Goal: Information Seeking & Learning: Learn about a topic

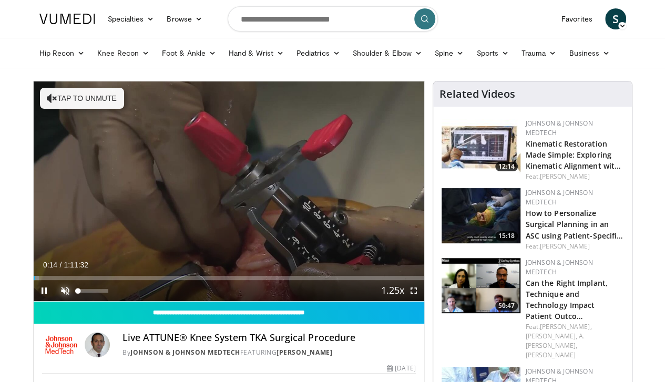
click at [55, 301] on span "Video Player" at bounding box center [65, 290] width 21 height 21
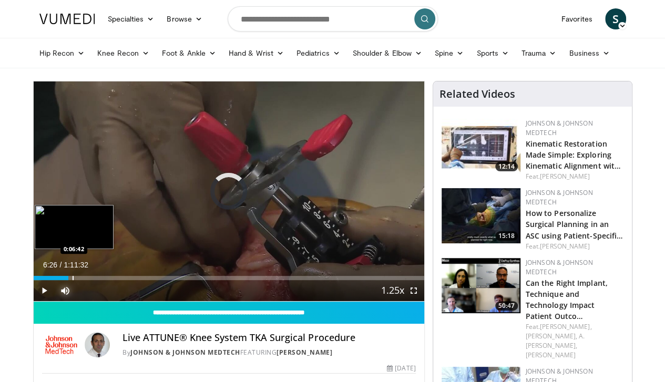
click at [45, 280] on div "Loaded : 1.40% 0:06:26 0:06:42" at bounding box center [229, 278] width 390 height 4
click at [84, 280] on div "Progress Bar" at bounding box center [84, 278] width 1 height 4
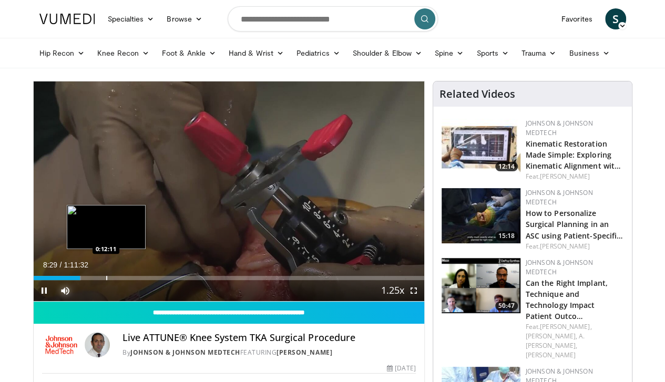
click at [106, 280] on div "Progress Bar" at bounding box center [106, 278] width 1 height 4
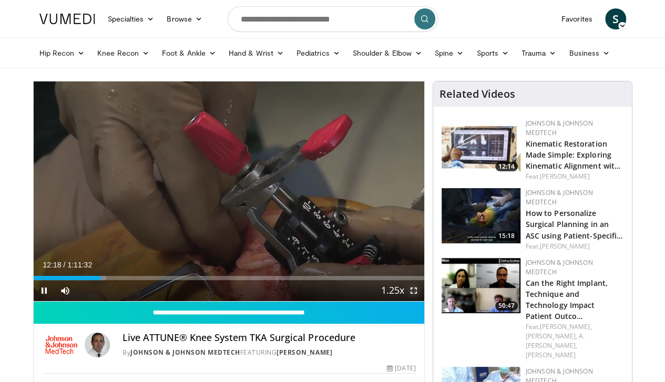
click at [421, 301] on span "Video Player" at bounding box center [413, 290] width 21 height 21
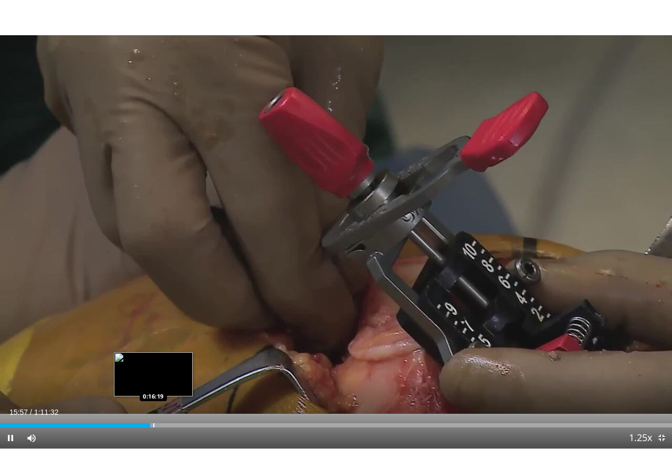
click at [153, 381] on div "Progress Bar" at bounding box center [153, 425] width 1 height 4
click at [159, 381] on div "Progress Bar" at bounding box center [159, 425] width 1 height 4
click at [165, 381] on div "Progress Bar" at bounding box center [164, 425] width 1 height 4
click at [172, 381] on div "Loaded : 24.95% 0:17:37 0:18:09" at bounding box center [336, 425] width 672 height 4
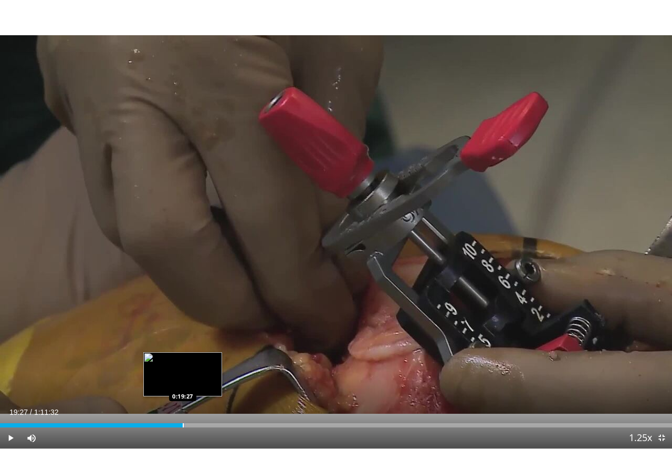
click at [182, 381] on div "Loaded : 27.68% 0:19:27 0:19:27" at bounding box center [336, 425] width 672 height 4
click at [179, 381] on div "Progress Bar" at bounding box center [179, 425] width 1 height 4
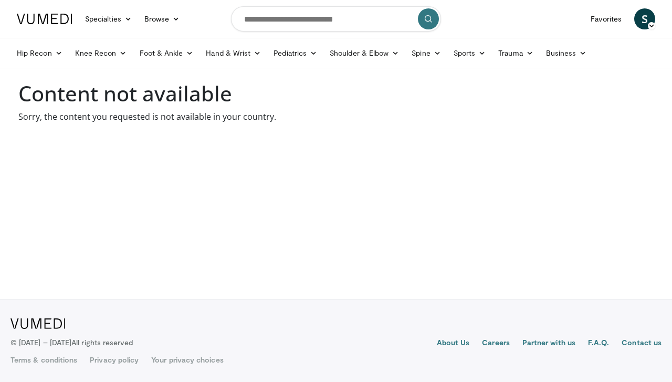
click at [285, 12] on input "Search topics, interventions" at bounding box center [336, 18] width 210 height 25
type input "**********"
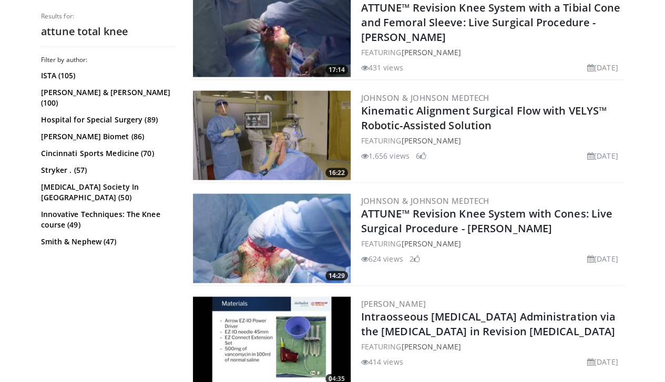
scroll to position [1057, 0]
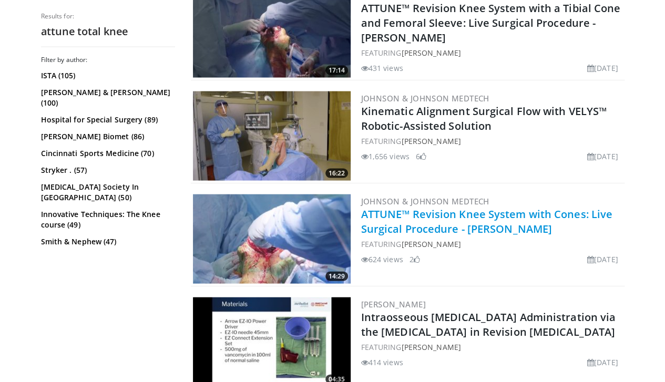
click at [466, 226] on link "ATTUNE™ Revision Knee System with Cones: Live Surgical Procedure - Dr. Moschetti" at bounding box center [487, 221] width 252 height 29
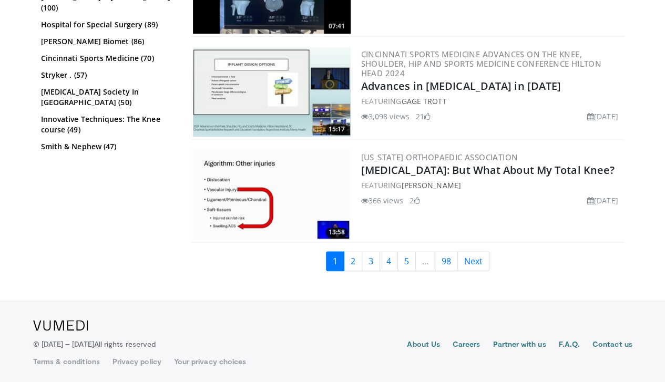
scroll to position [2439, 0]
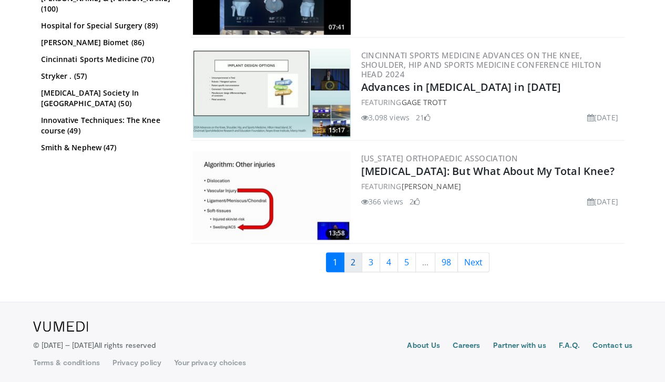
click at [359, 263] on link "2" at bounding box center [353, 262] width 18 height 20
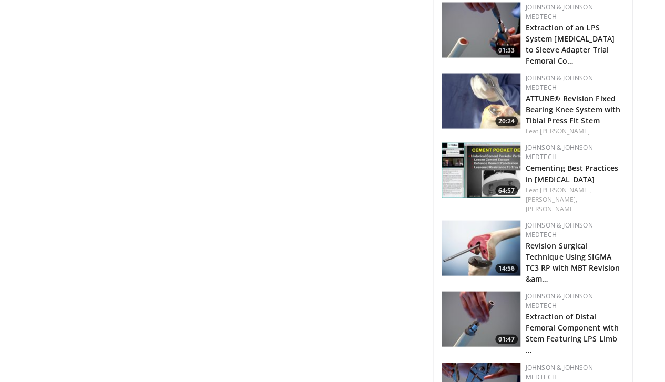
scroll to position [992, 0]
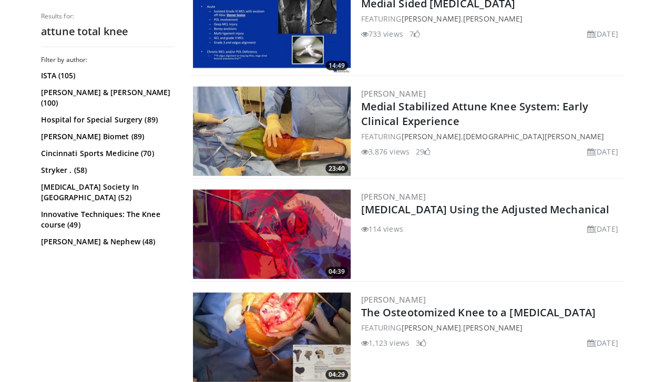
scroll to position [1195, 0]
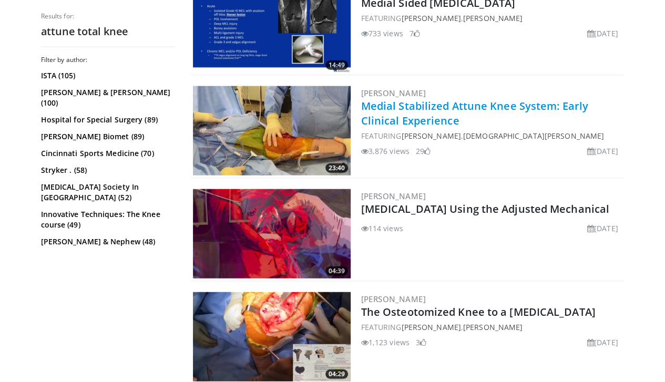
click at [479, 99] on link "Medial Stabilized Attune Knee System: Early Clinical Experience" at bounding box center [474, 113] width 227 height 29
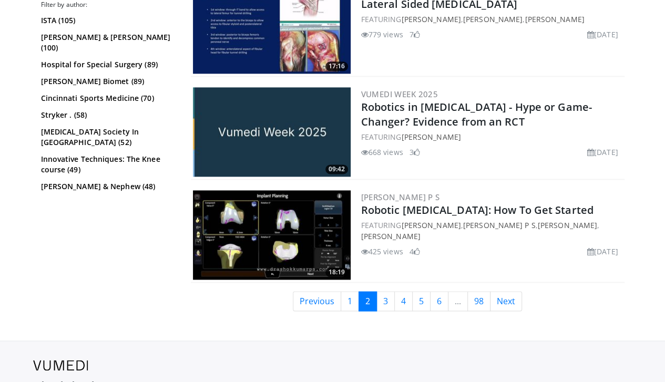
scroll to position [2634, 0]
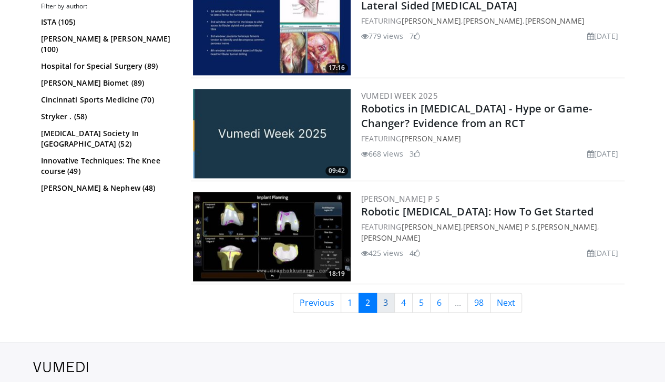
click at [388, 293] on link "3" at bounding box center [385, 303] width 18 height 20
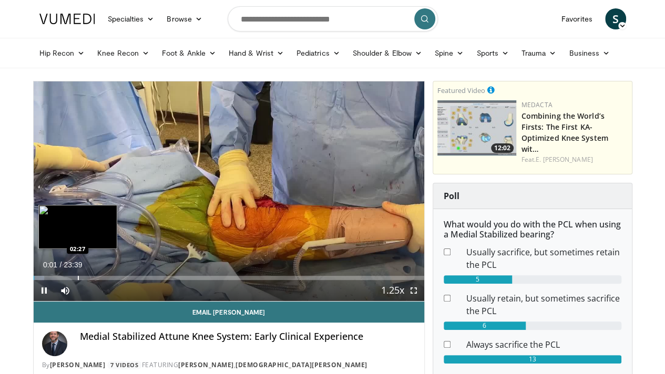
click at [51, 280] on div "Loaded : 2.79% 00:01 02:27" at bounding box center [229, 275] width 390 height 10
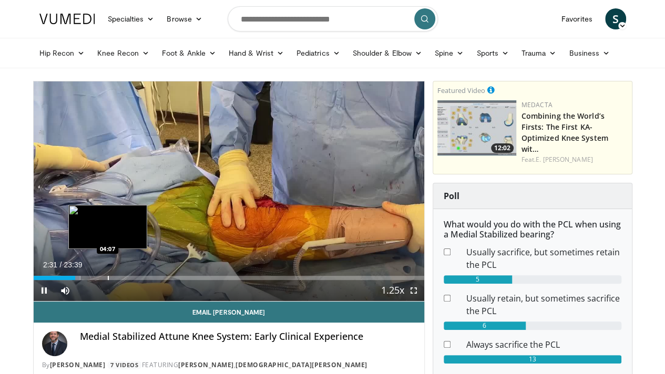
click at [108, 280] on div "Progress Bar" at bounding box center [108, 278] width 1 height 4
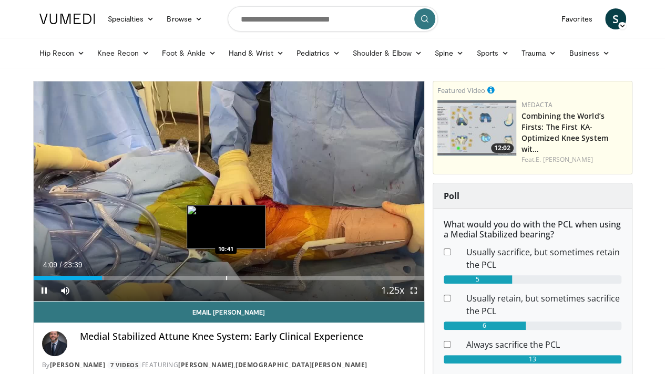
click at [199, 280] on div "Loaded : 18.16% 04:09 10:41" at bounding box center [229, 275] width 390 height 10
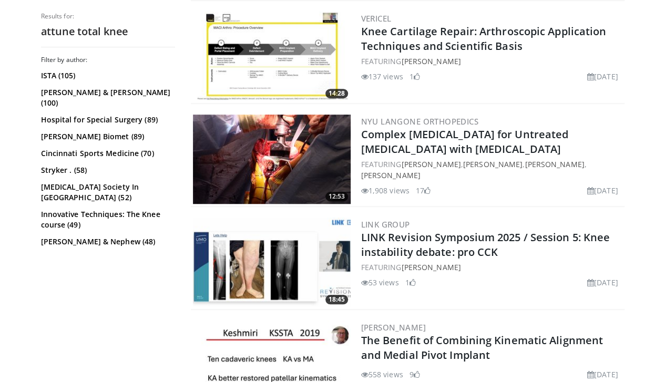
scroll to position [2543, 0]
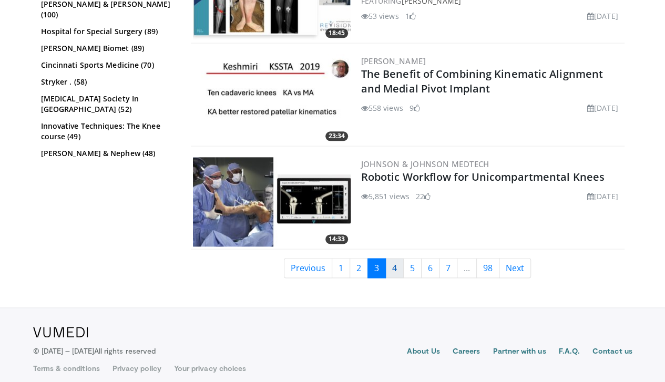
click at [400, 263] on link "4" at bounding box center [394, 268] width 18 height 20
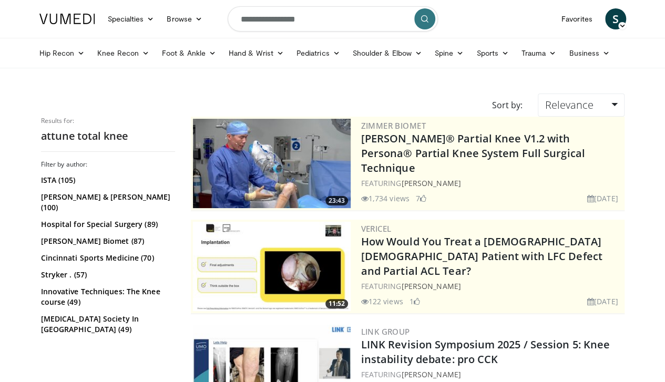
click at [281, 16] on input "**********" at bounding box center [332, 18] width 210 height 25
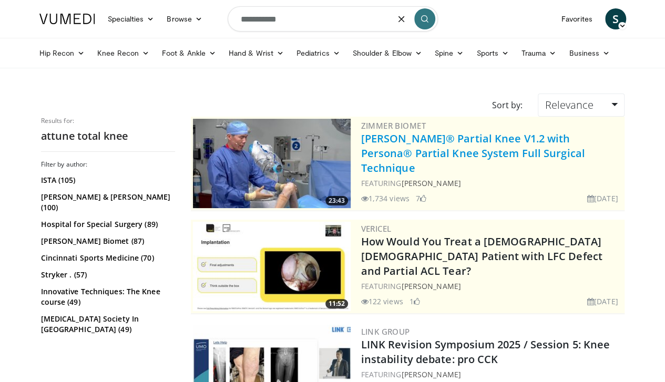
type input "**********"
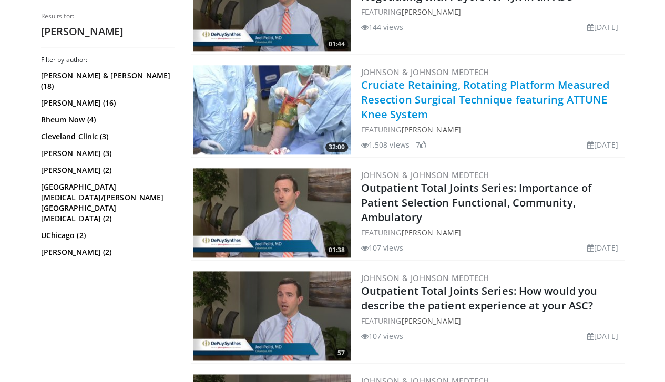
scroll to position [570, 0]
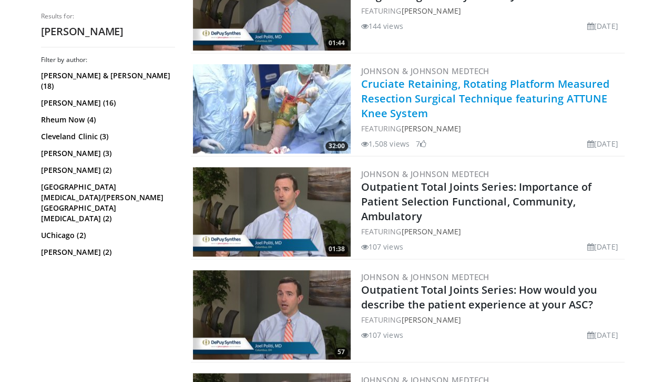
click at [464, 95] on link "Cruciate Retaining, Rotating Platform Measured Resection Surgical Technique fea…" at bounding box center [485, 99] width 249 height 44
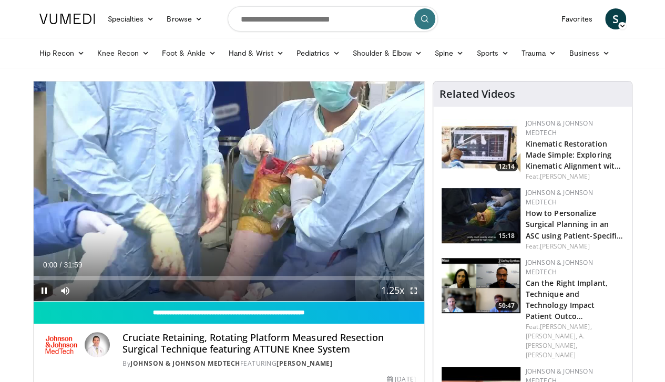
click at [421, 301] on span "Video Player" at bounding box center [413, 290] width 21 height 21
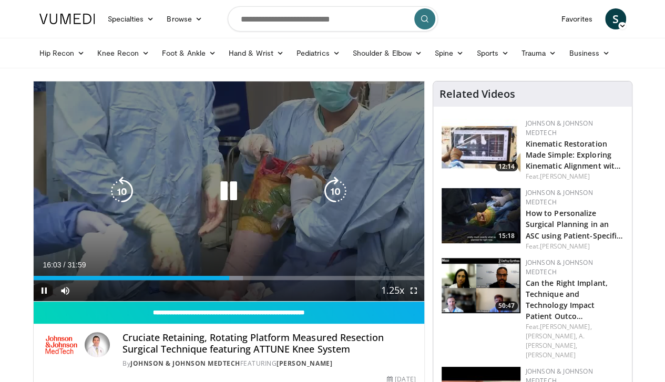
click at [216, 206] on icon "Video Player" at bounding box center [228, 191] width 29 height 29
